Goal: Task Accomplishment & Management: Manage account settings

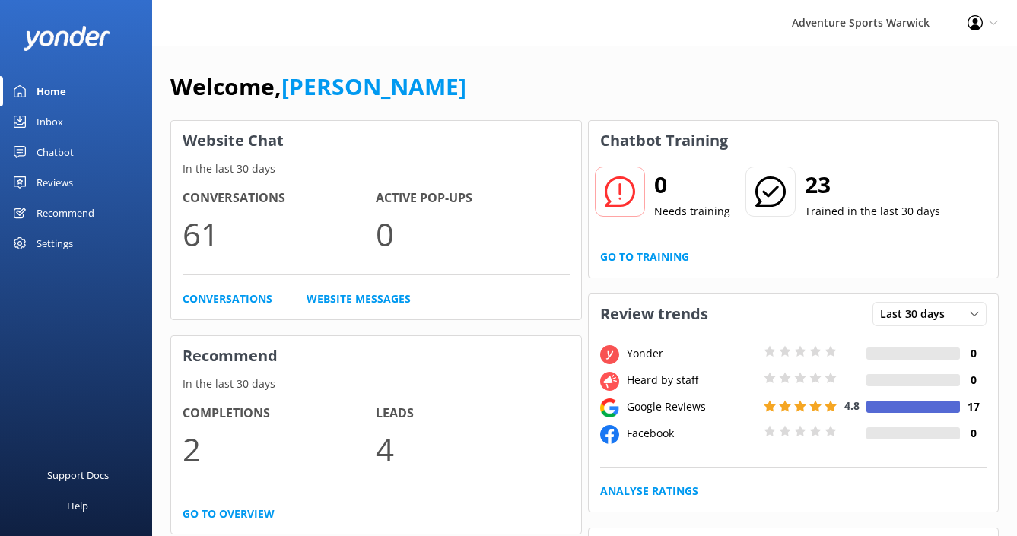
click at [51, 249] on div "Settings" at bounding box center [55, 243] width 37 height 30
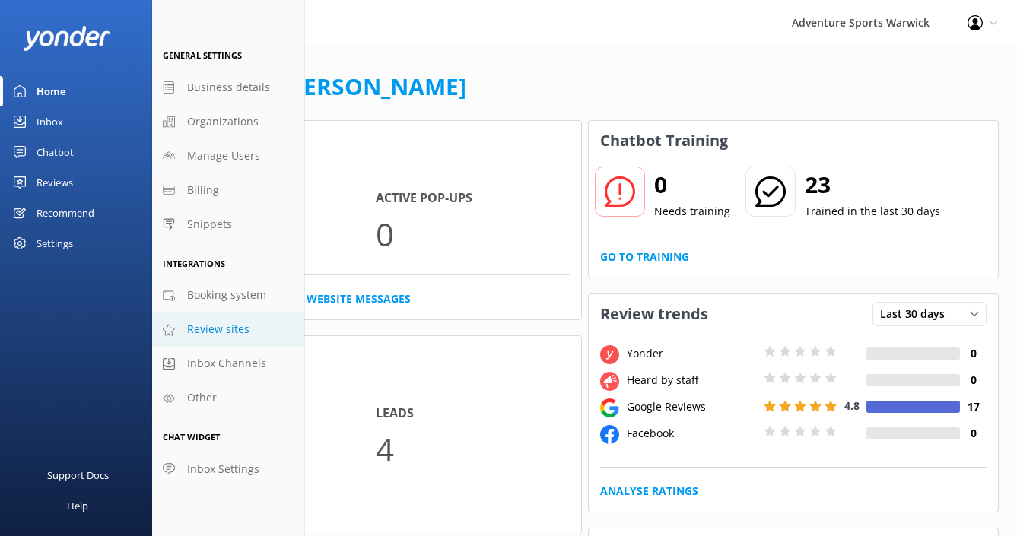
click at [222, 327] on span "Review sites" at bounding box center [218, 329] width 62 height 17
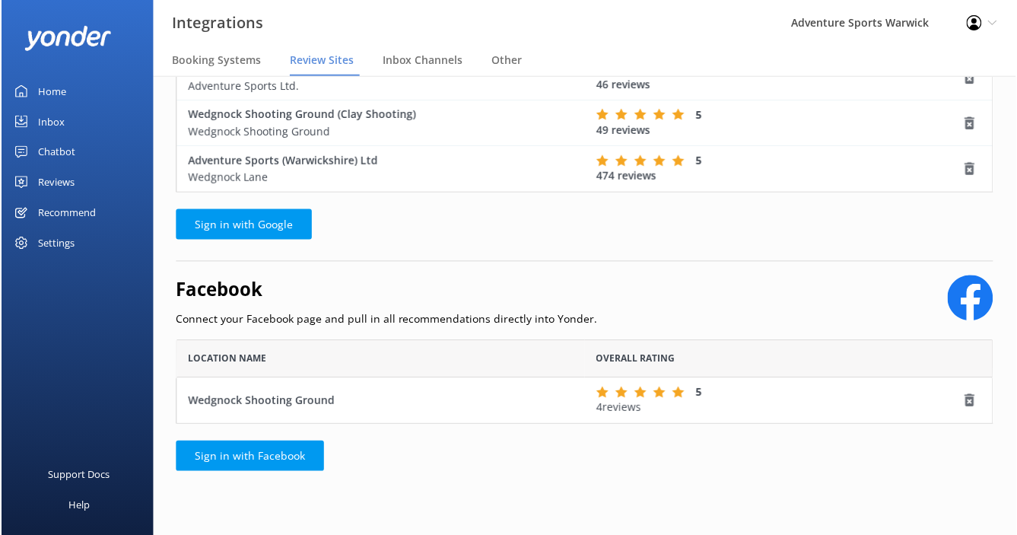
scroll to position [166, 0]
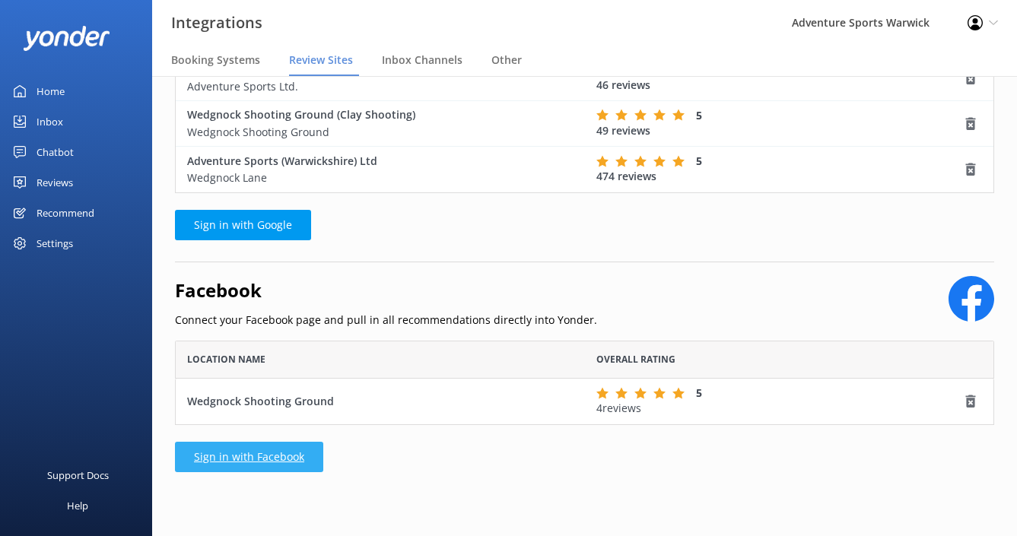
click at [282, 450] on link "Sign in with Facebook" at bounding box center [249, 457] width 148 height 30
click at [257, 457] on link "Sign in with Facebook" at bounding box center [249, 457] width 148 height 30
click at [284, 465] on link "Sign in with Facebook" at bounding box center [249, 457] width 148 height 30
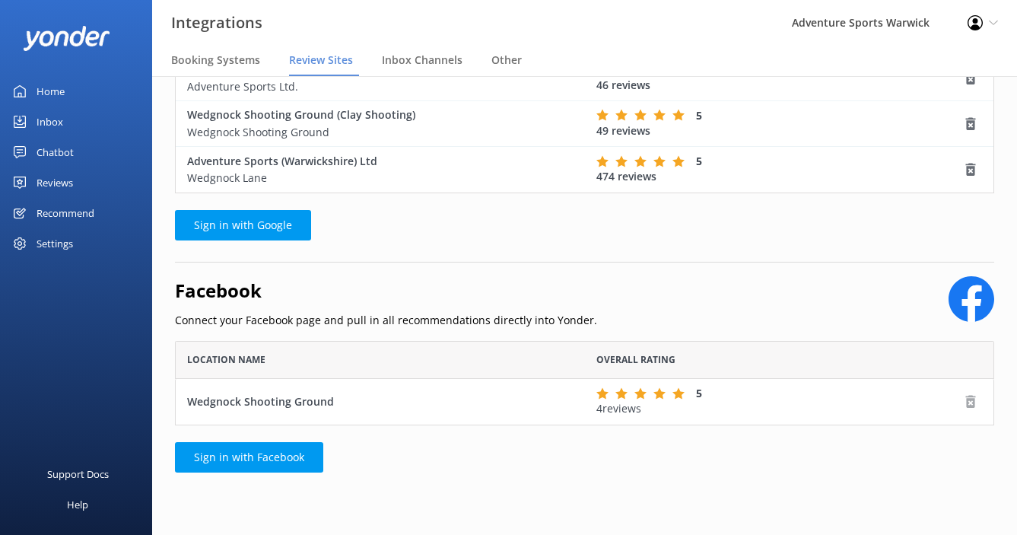
click at [968, 399] on use "row" at bounding box center [971, 401] width 10 height 13
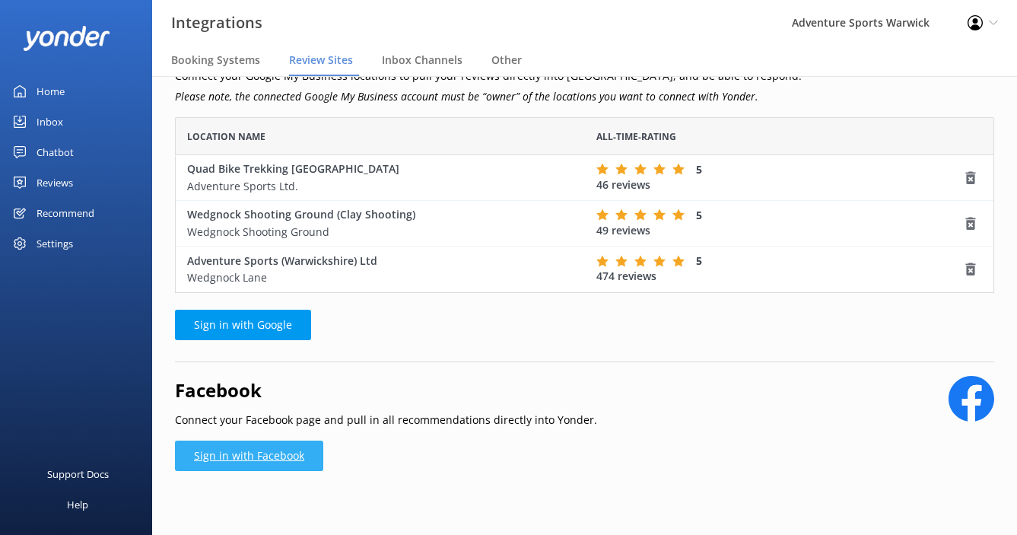
click at [238, 455] on link "Sign in with Facebook" at bounding box center [249, 455] width 148 height 30
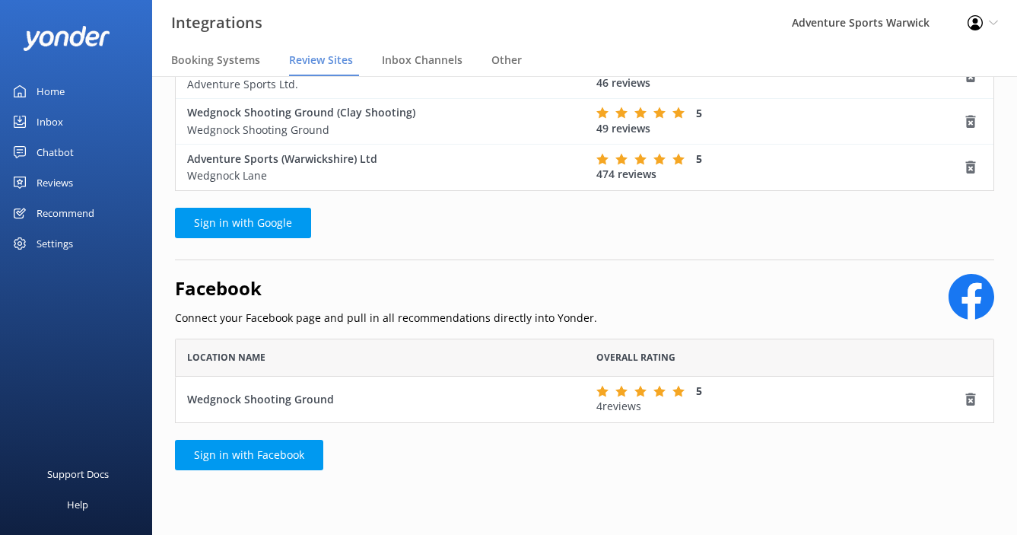
scroll to position [167, 0]
click at [967, 396] on use "row" at bounding box center [971, 399] width 10 height 13
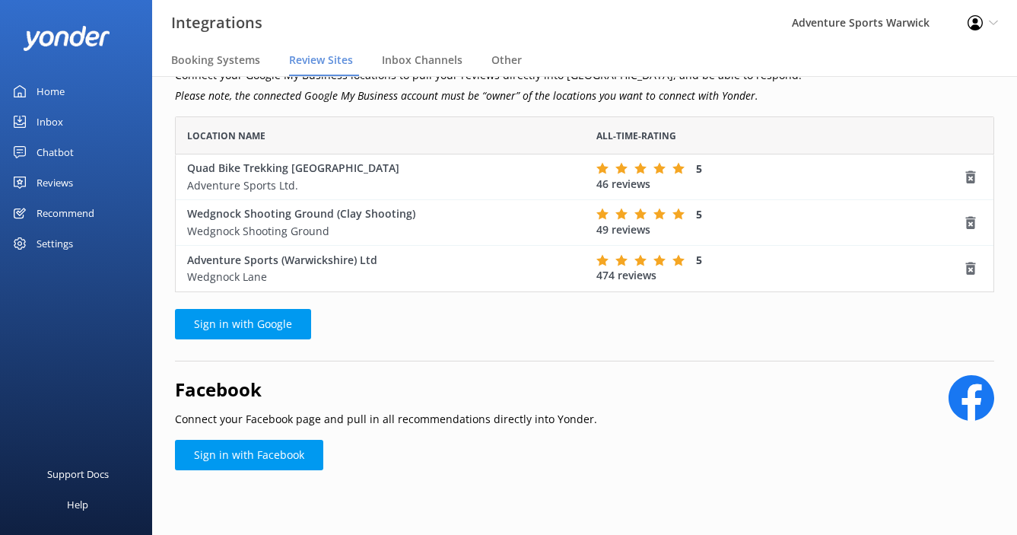
scroll to position [66, 0]
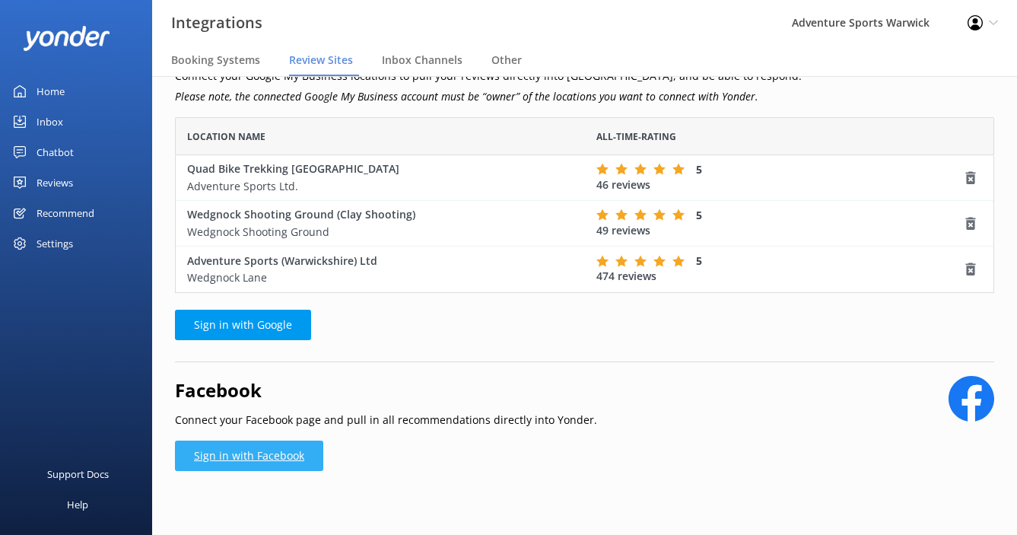
click at [211, 459] on link "Sign in with Facebook" at bounding box center [249, 455] width 148 height 30
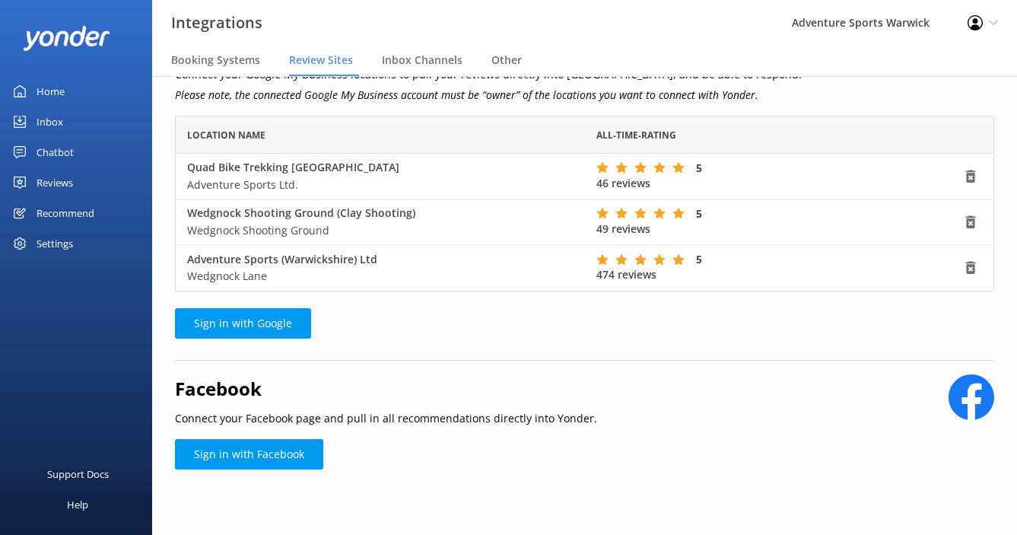
scroll to position [66, 0]
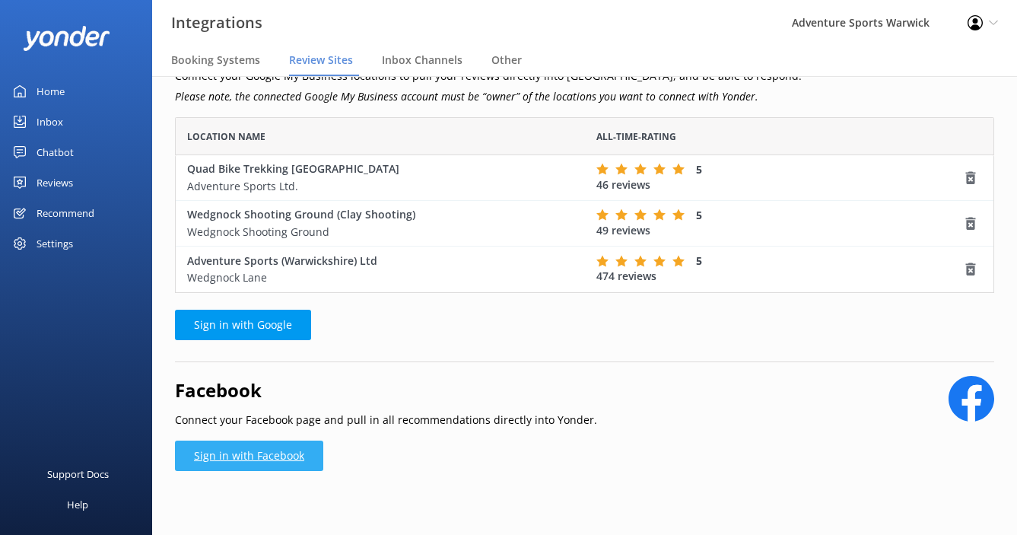
click at [280, 446] on link "Sign in with Facebook" at bounding box center [249, 455] width 148 height 30
click at [253, 459] on link "Sign in with Facebook" at bounding box center [249, 455] width 148 height 30
click at [236, 455] on link "Sign in with Facebook" at bounding box center [249, 455] width 148 height 30
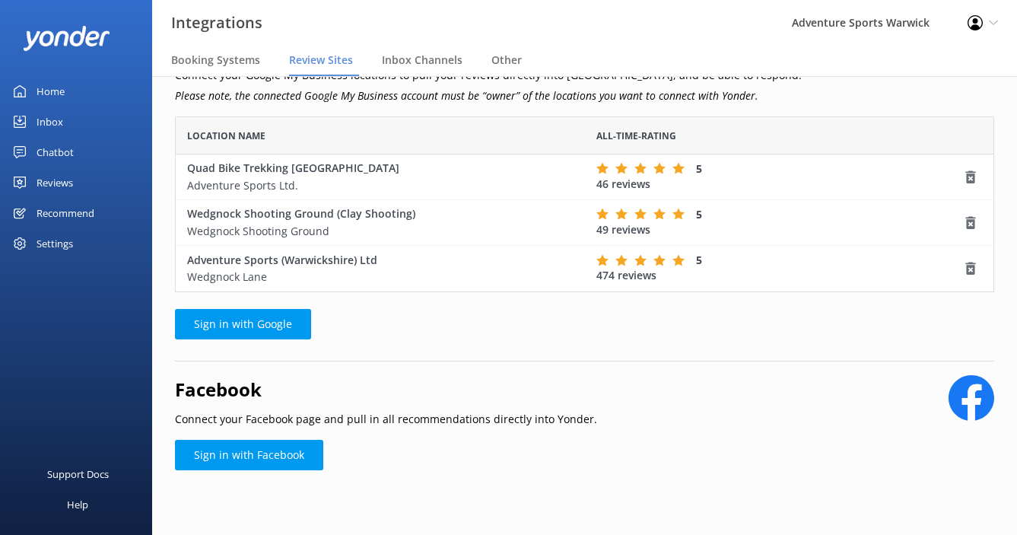
scroll to position [66, 0]
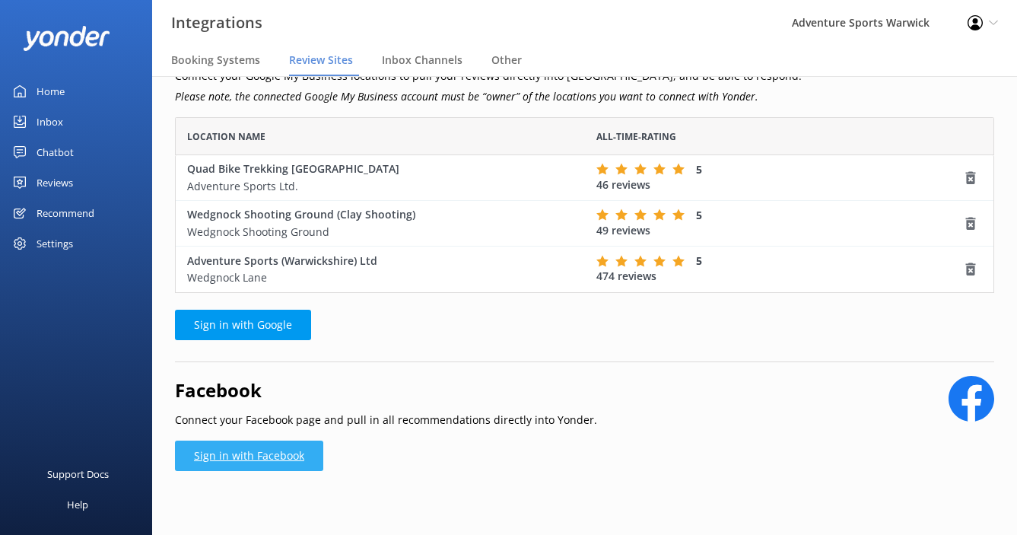
click at [294, 453] on link "Sign in with Facebook" at bounding box center [249, 455] width 148 height 30
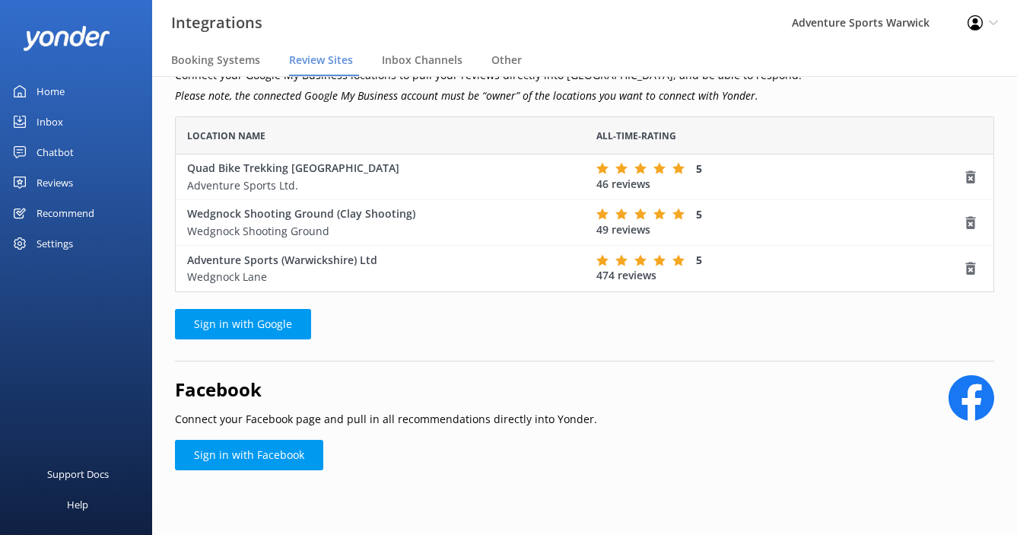
scroll to position [66, 0]
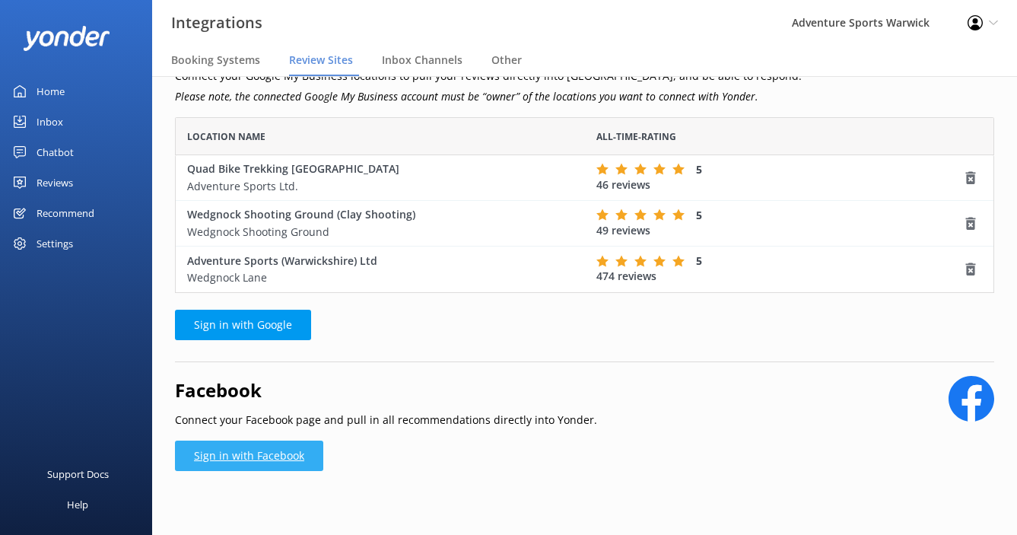
click at [247, 456] on link "Sign in with Facebook" at bounding box center [249, 455] width 148 height 30
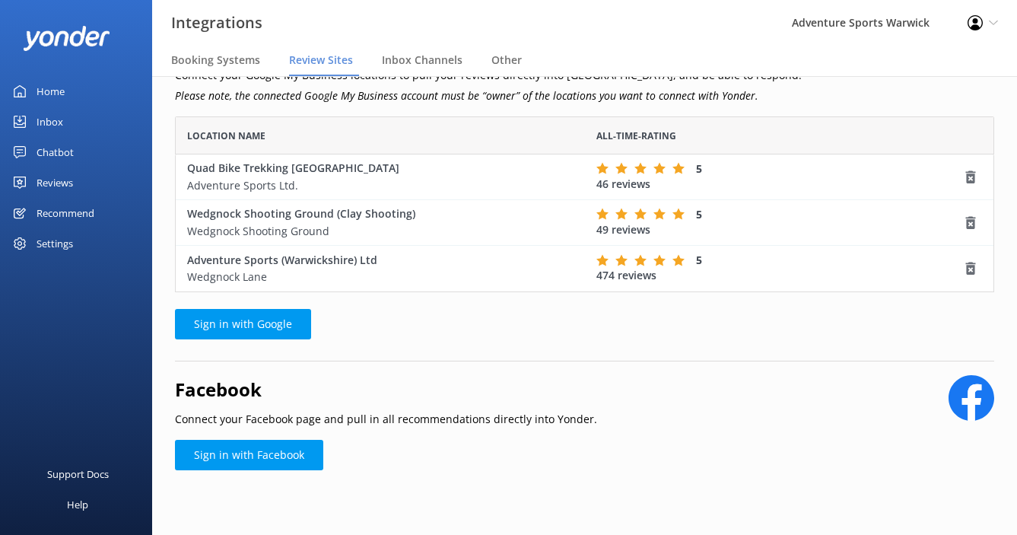
scroll to position [66, 0]
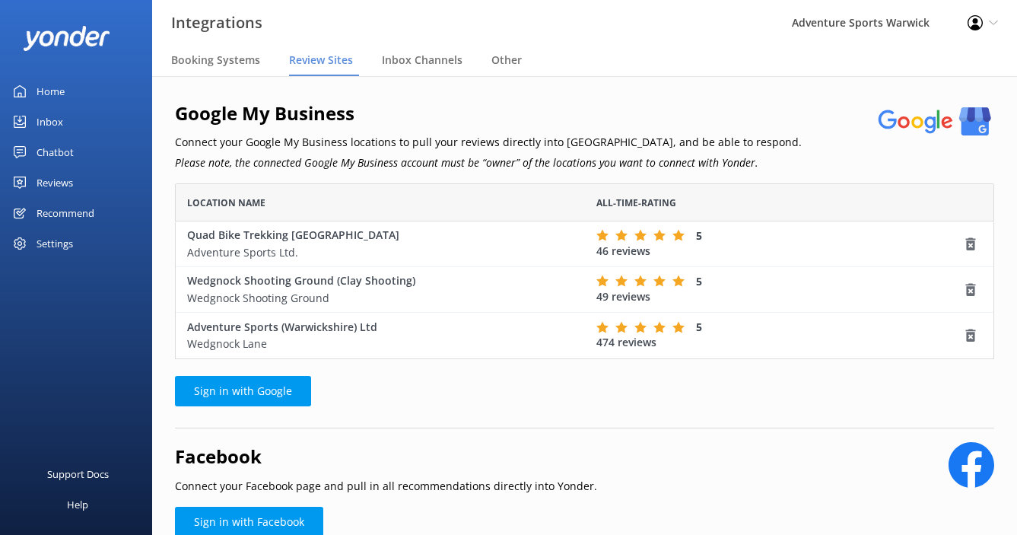
scroll to position [176, 819]
click at [234, 517] on link "Sign in with Facebook" at bounding box center [249, 522] width 148 height 30
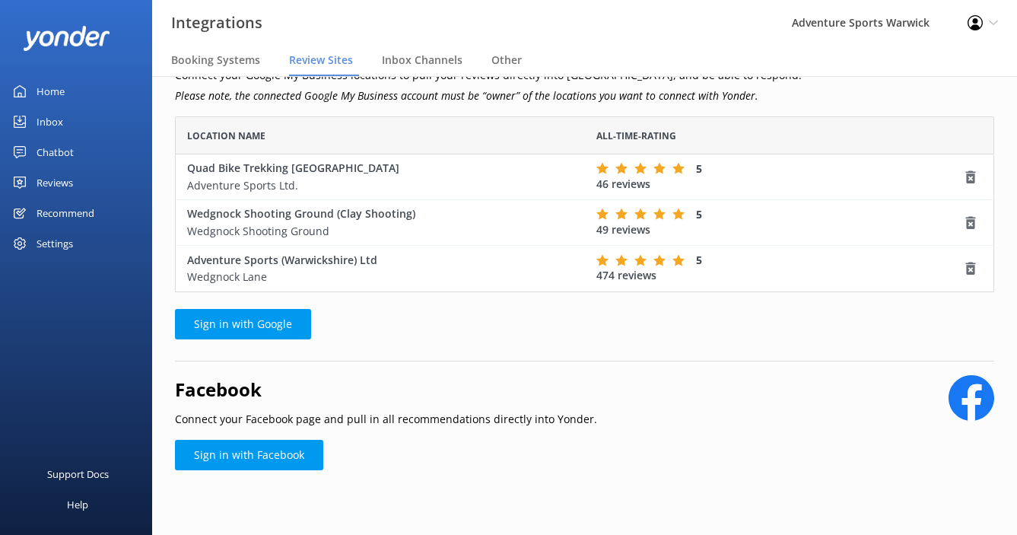
scroll to position [66, 0]
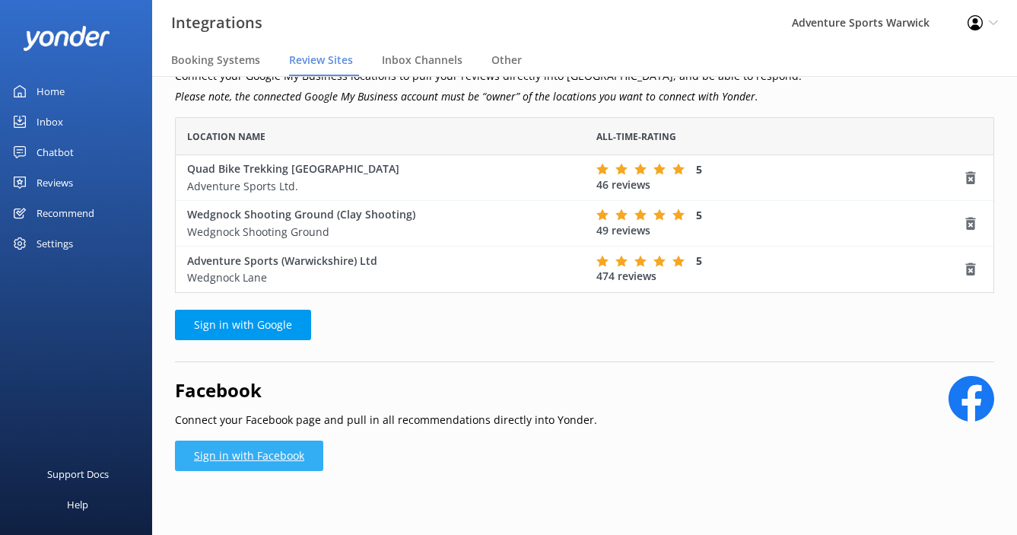
click at [269, 456] on link "Sign in with Facebook" at bounding box center [249, 455] width 148 height 30
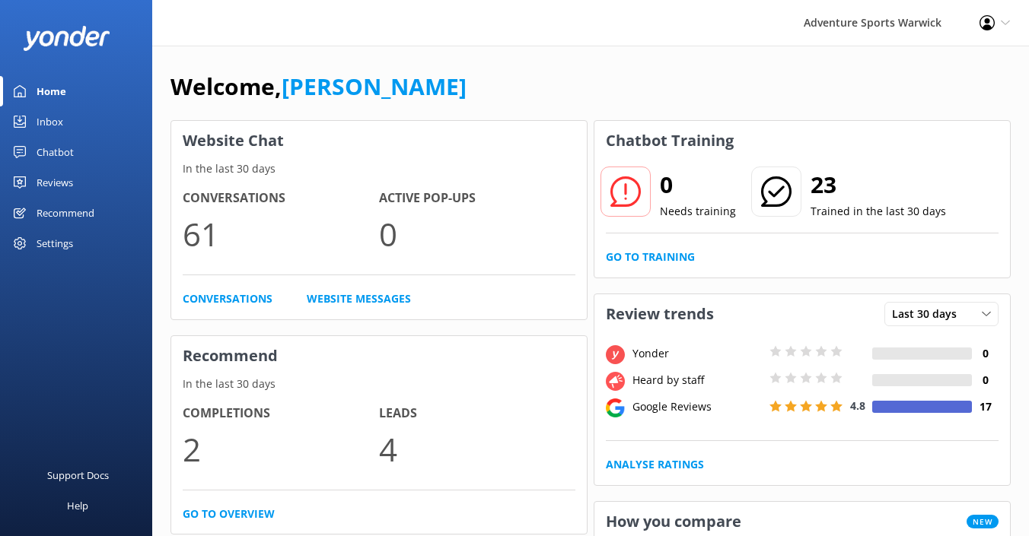
click at [65, 210] on div "Recommend" at bounding box center [66, 213] width 58 height 30
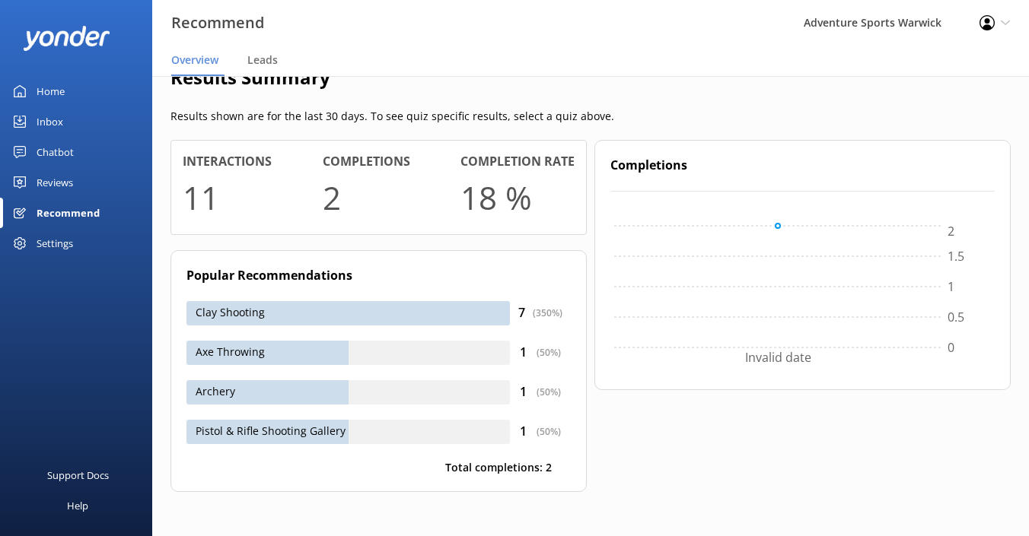
scroll to position [243, 0]
click at [45, 181] on div "Reviews" at bounding box center [55, 182] width 37 height 30
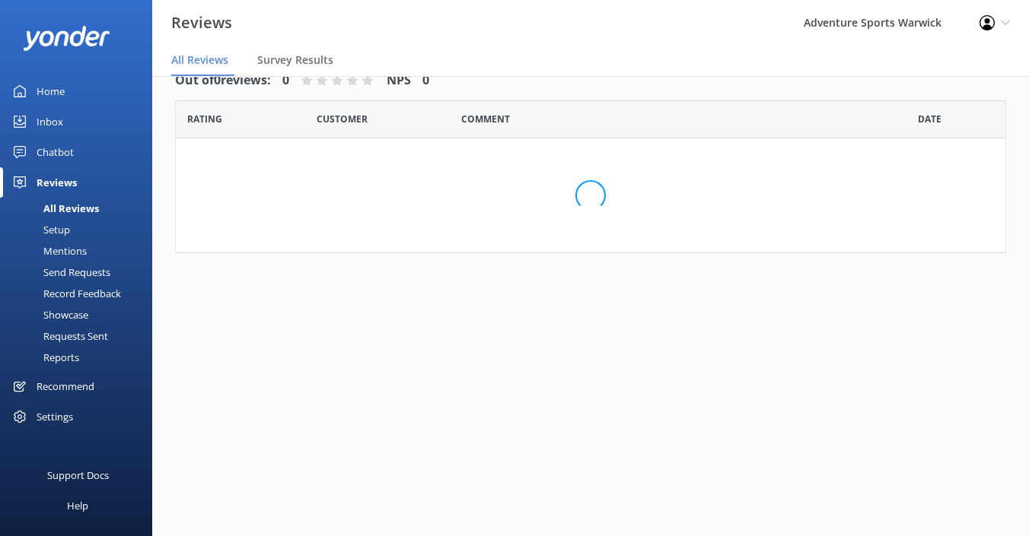
scroll to position [30, 0]
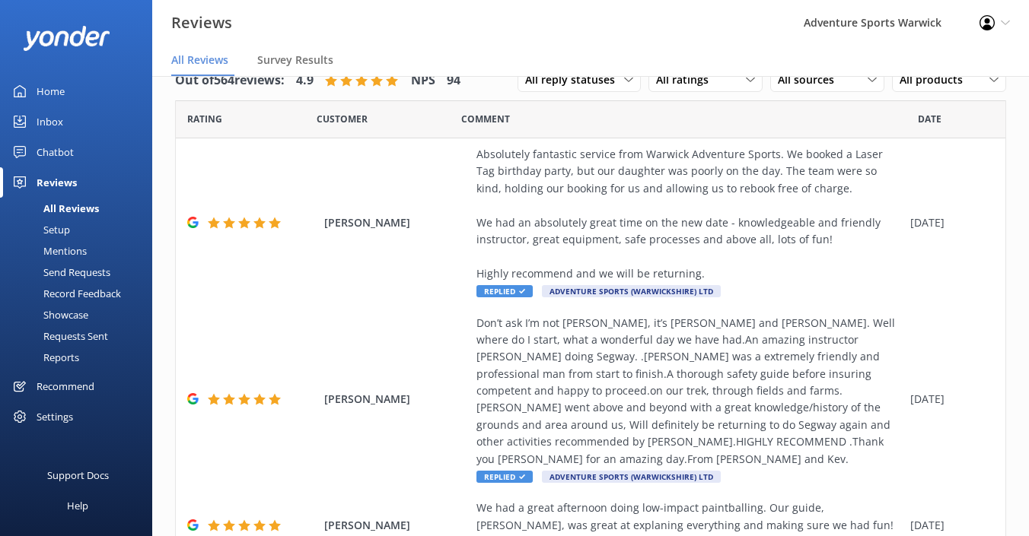
click at [52, 415] on div "Settings" at bounding box center [55, 417] width 37 height 30
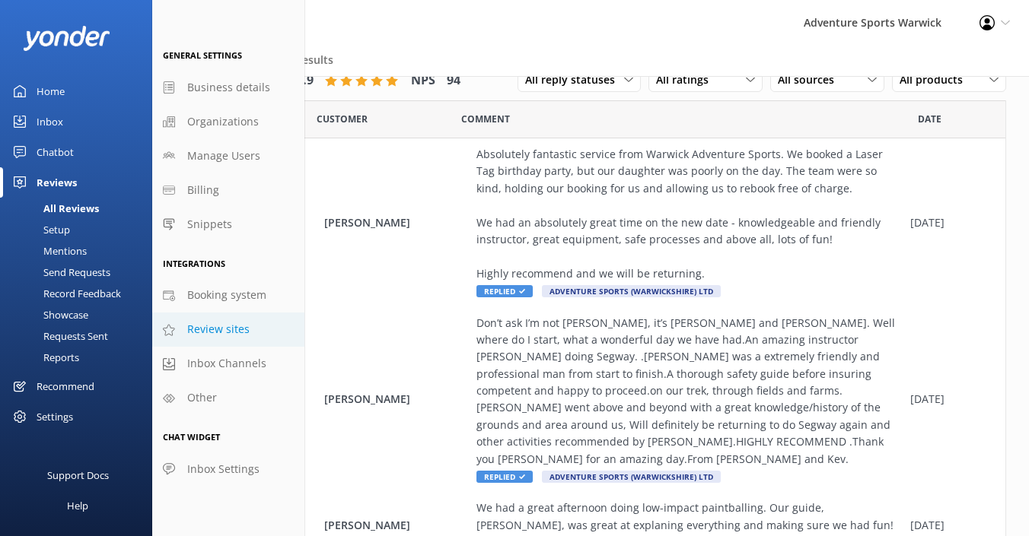
click at [205, 327] on span "Review sites" at bounding box center [218, 329] width 62 height 17
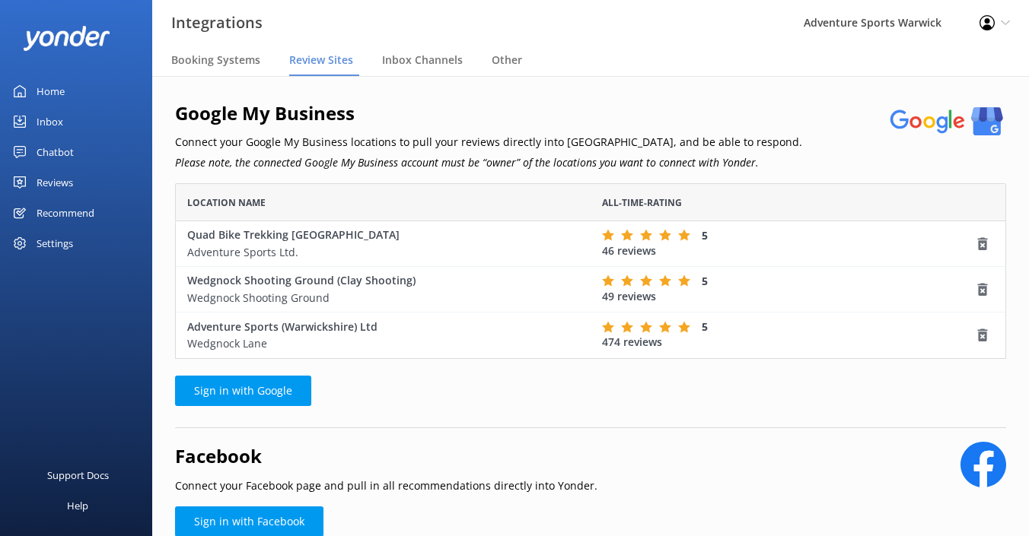
scroll to position [1, 1]
click at [232, 517] on link "Sign in with Facebook" at bounding box center [249, 522] width 148 height 30
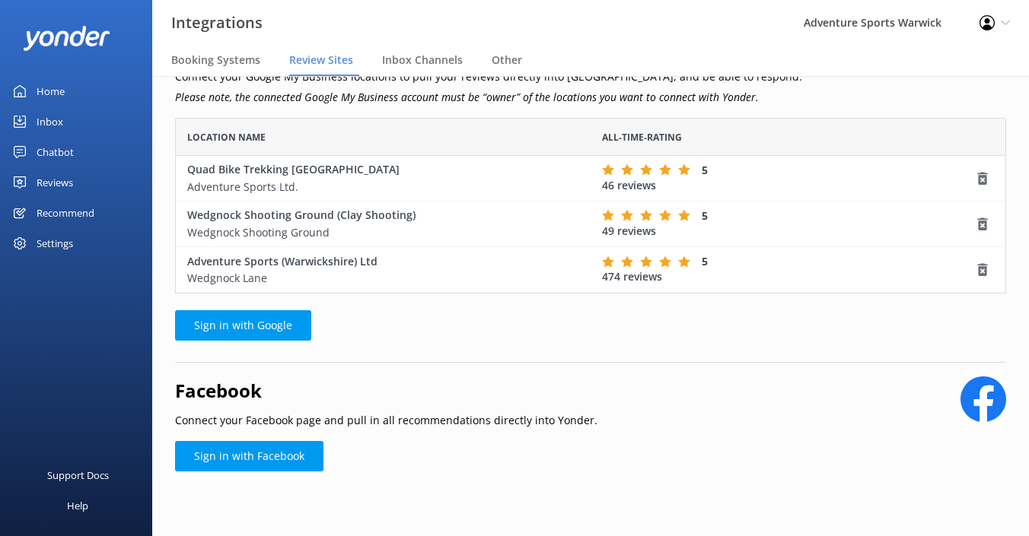
scroll to position [65, 0]
